Goal: Task Accomplishment & Management: Complete application form

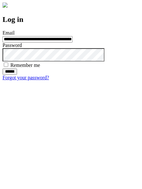
type input "**********"
click at [17, 75] on input "******" at bounding box center [10, 71] width 15 height 6
